Goal: Find specific page/section

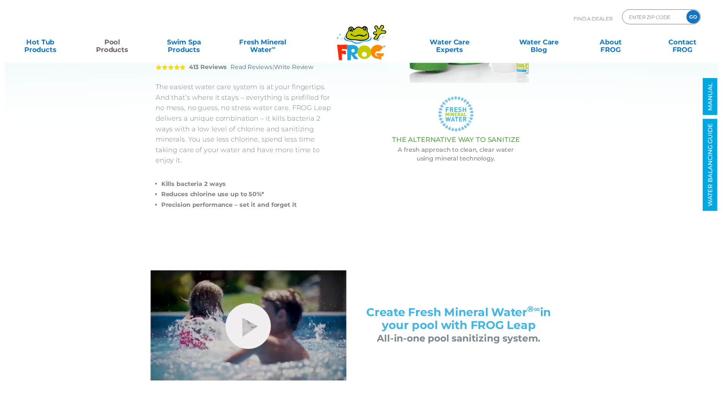
scroll to position [212, 0]
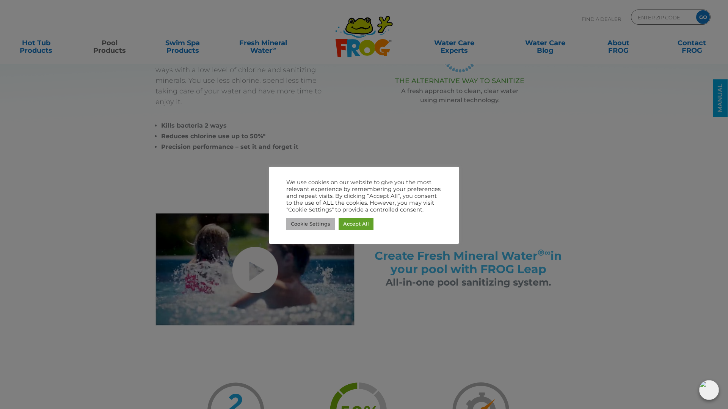
click at [311, 224] on link "Cookie Settings" at bounding box center [310, 224] width 49 height 12
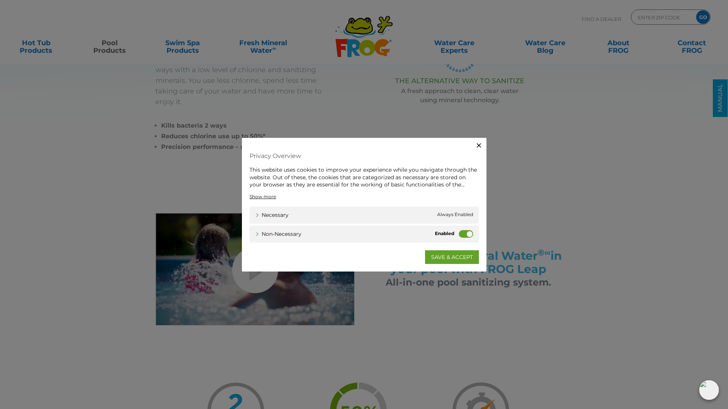
click at [464, 234] on label "Non-necessary" at bounding box center [466, 233] width 14 height 8
click at [0, 0] on input "Non-necessary" at bounding box center [0, 0] width 0 height 0
click at [444, 258] on link "SAVE & ACCEPT" at bounding box center [452, 257] width 54 height 14
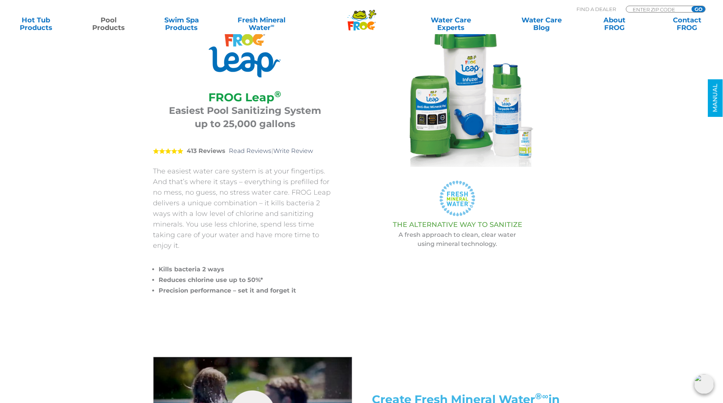
scroll to position [0, 0]
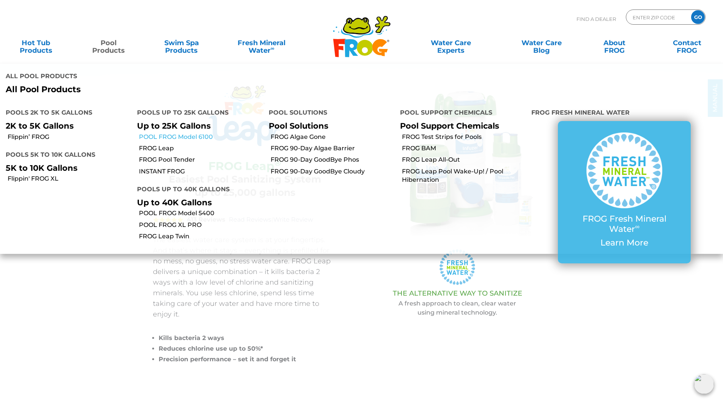
click at [181, 138] on link "POOL FROG Model 6100" at bounding box center [201, 137] width 124 height 8
